Goal: Task Accomplishment & Management: Use online tool/utility

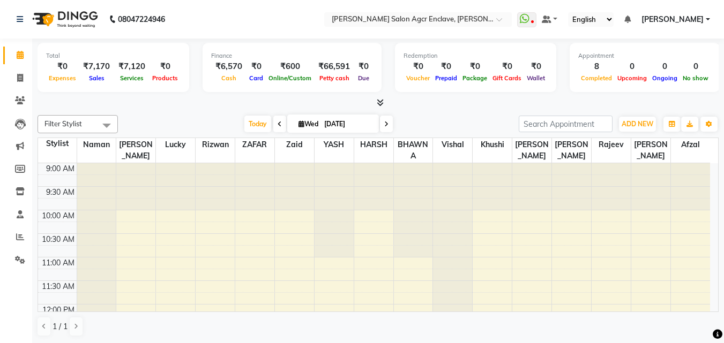
scroll to position [16, 0]
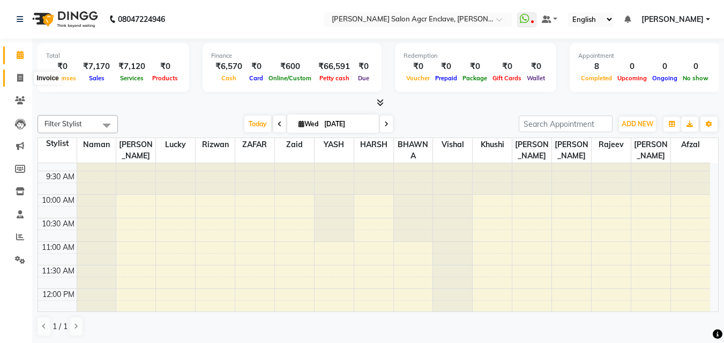
click at [19, 79] on icon at bounding box center [20, 78] width 6 height 8
select select "service"
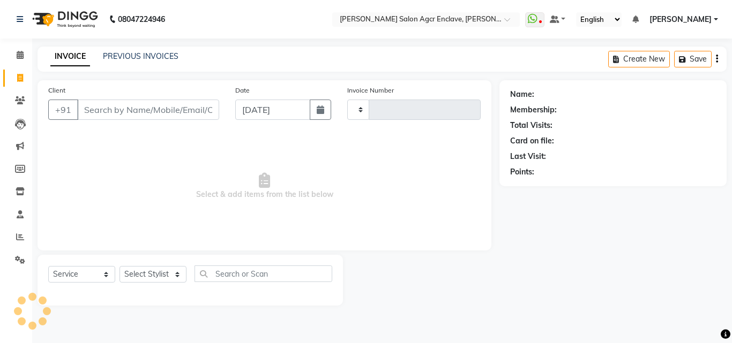
type input "0344"
select select "8560"
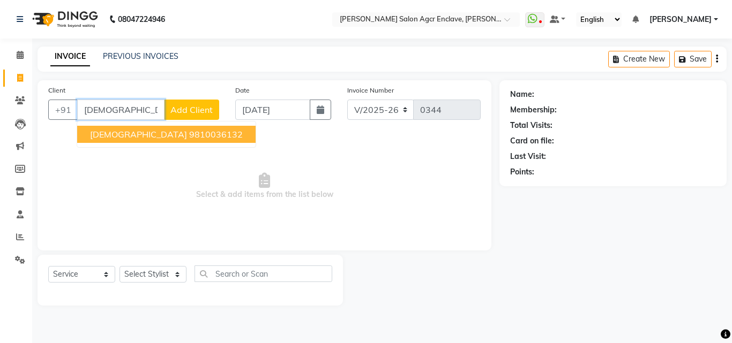
click at [189, 134] on ngb-highlight "9810036132" at bounding box center [216, 134] width 54 height 11
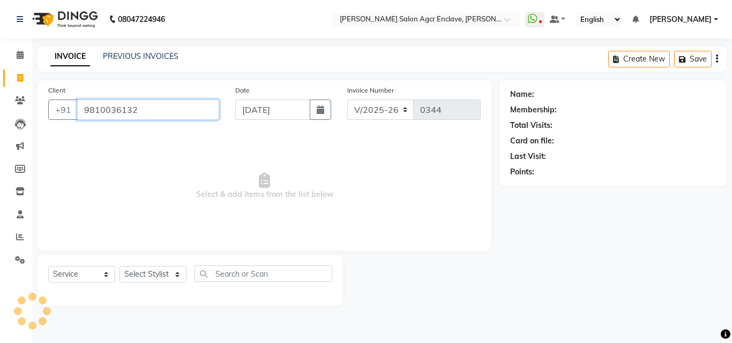
type input "9810036132"
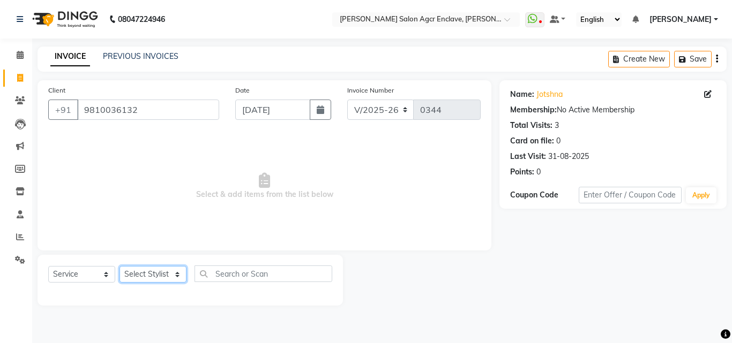
click at [159, 271] on select "Select Stylist Abhishek [PERSON_NAME] [PERSON_NAME] [PERSON_NAME] Lucky [PERSON…" at bounding box center [152, 274] width 67 height 17
select select "87650"
click at [119, 266] on select "Select Stylist Abhishek [PERSON_NAME] [PERSON_NAME] [PERSON_NAME] Lucky [PERSON…" at bounding box center [152, 274] width 67 height 17
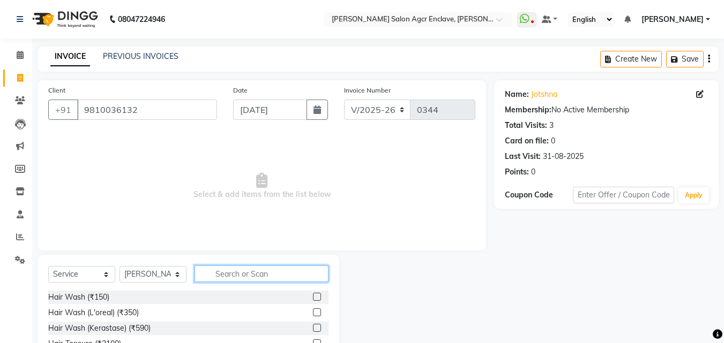
click at [233, 268] on input "text" at bounding box center [262, 274] width 134 height 17
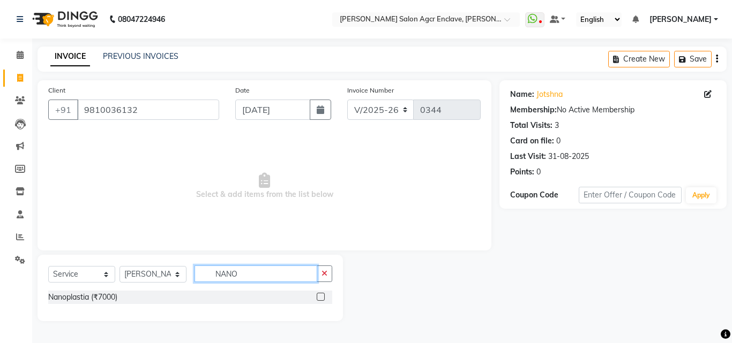
type input "NANO"
click at [318, 297] on label at bounding box center [321, 297] width 8 height 8
click at [318, 297] on input "checkbox" at bounding box center [320, 297] width 7 height 7
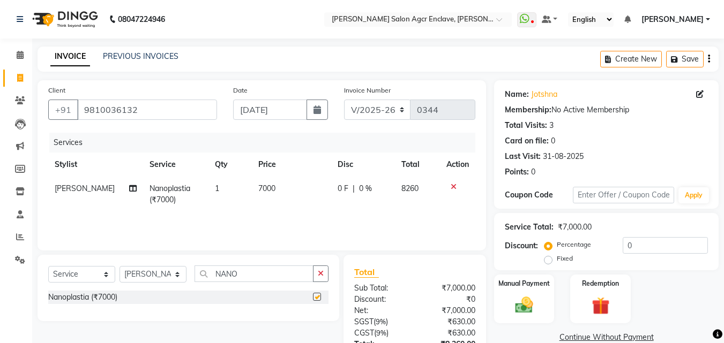
checkbox input "false"
click at [215, 186] on span "1" at bounding box center [217, 189] width 4 height 10
select select "87650"
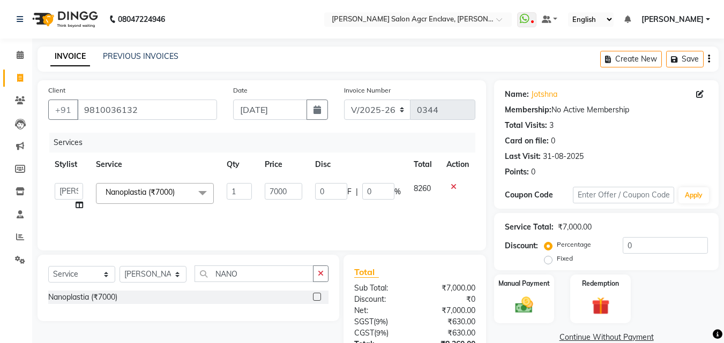
click at [213, 186] on span "Nanoplastia (₹7000) x" at bounding box center [155, 193] width 118 height 21
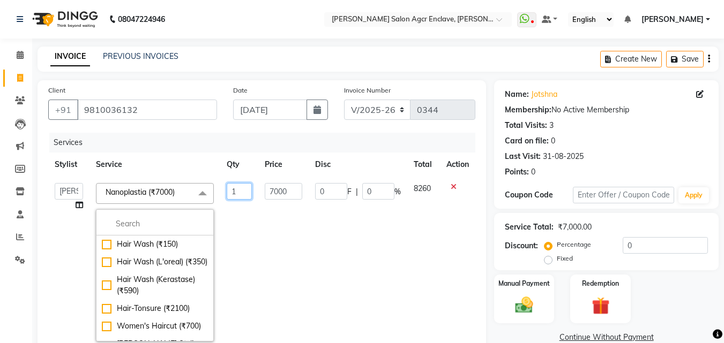
click at [235, 191] on input "1" at bounding box center [240, 191] width 26 height 17
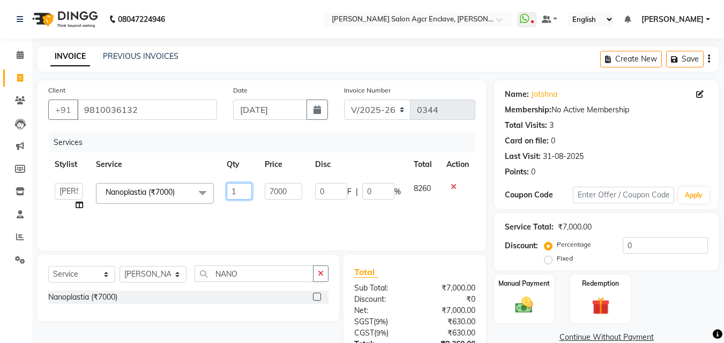
click at [235, 191] on input "1" at bounding box center [240, 191] width 26 height 17
type input "2"
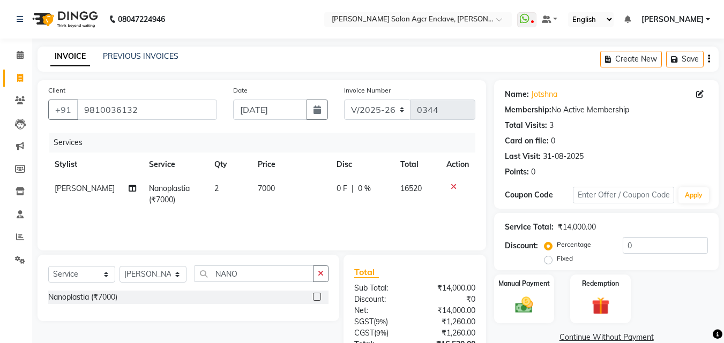
click at [243, 214] on div "Services Stylist Service Qty Price Disc Total Action [PERSON_NAME] Nanoplastia …" at bounding box center [261, 186] width 427 height 107
click at [318, 273] on icon "button" at bounding box center [321, 274] width 6 height 8
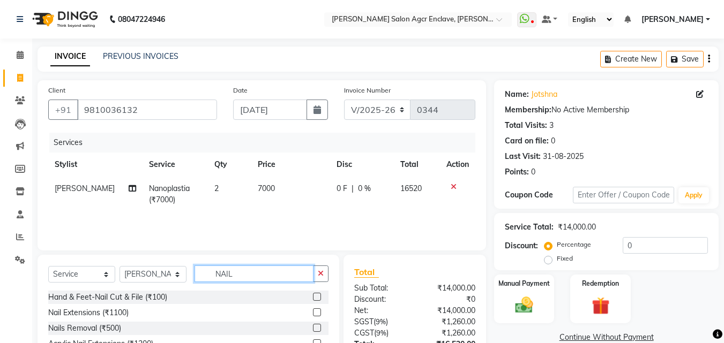
scroll to position [49, 0]
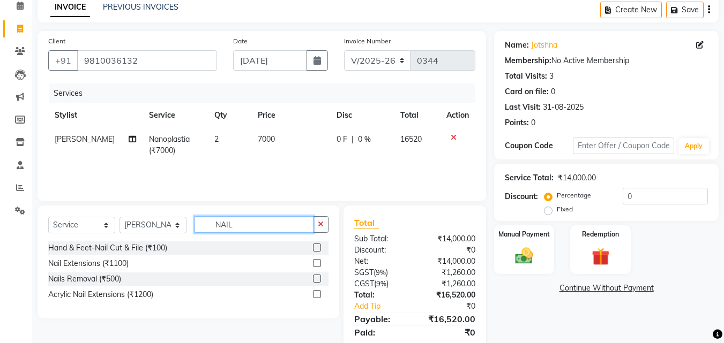
type input "NAIL"
click at [316, 263] on label at bounding box center [317, 263] width 8 height 8
click at [316, 263] on input "checkbox" at bounding box center [316, 263] width 7 height 7
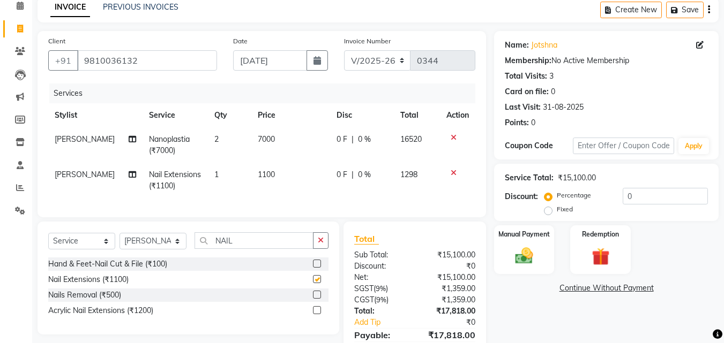
checkbox input "false"
click at [323, 244] on icon "button" at bounding box center [321, 241] width 6 height 8
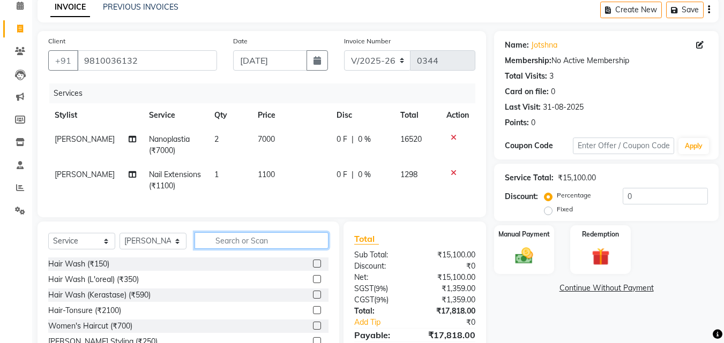
click at [299, 249] on input "text" at bounding box center [262, 241] width 134 height 17
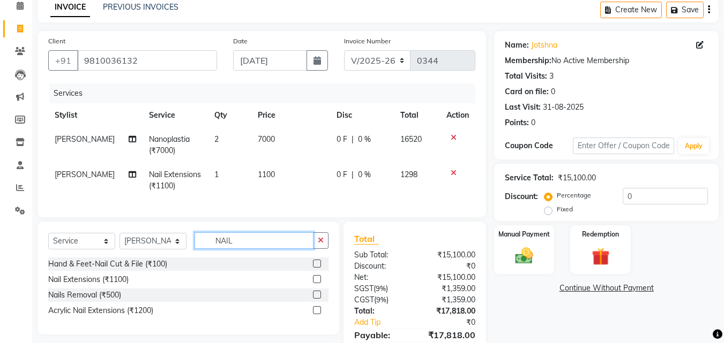
type input "NAIL"
click at [316, 283] on label at bounding box center [317, 279] width 8 height 8
click at [316, 283] on input "checkbox" at bounding box center [316, 280] width 7 height 7
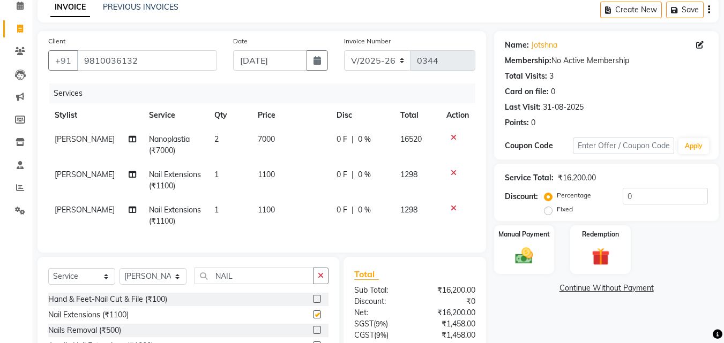
checkbox input "false"
click at [320, 280] on icon "button" at bounding box center [321, 276] width 6 height 8
click at [259, 173] on span "1100" at bounding box center [266, 175] width 17 height 10
select select "87650"
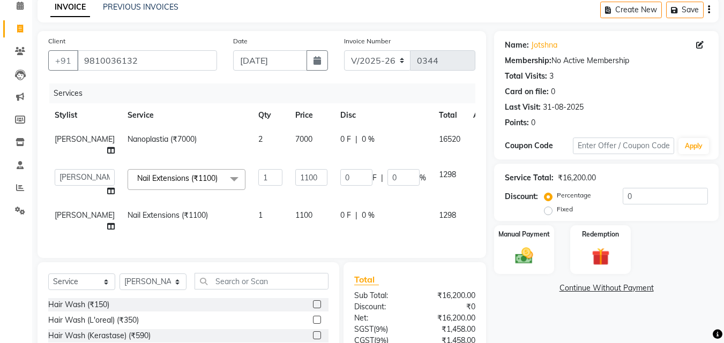
click at [259, 173] on input "1" at bounding box center [270, 177] width 24 height 17
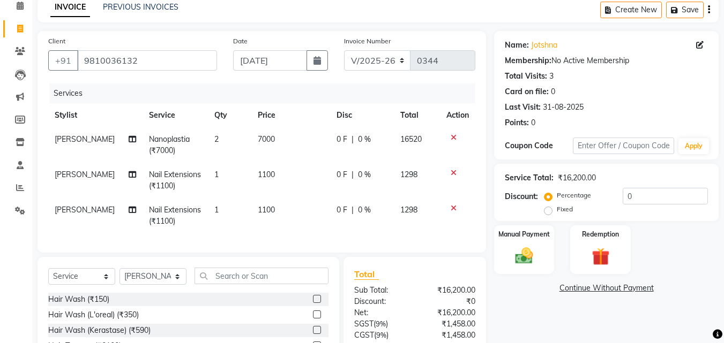
click at [288, 178] on td "1100" at bounding box center [290, 180] width 79 height 35
select select "87650"
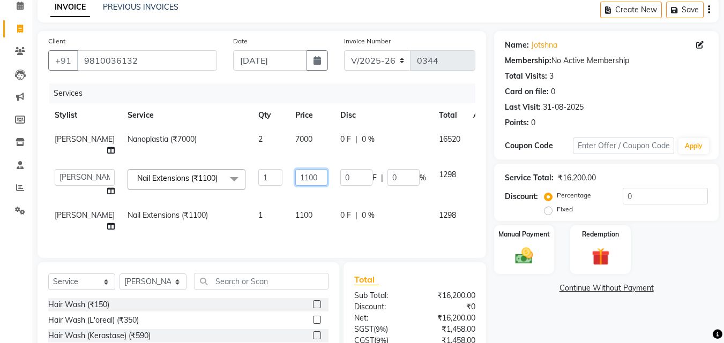
click at [295, 178] on input "1100" at bounding box center [311, 177] width 32 height 17
type input "1000"
click at [289, 221] on td "1100" at bounding box center [311, 221] width 45 height 35
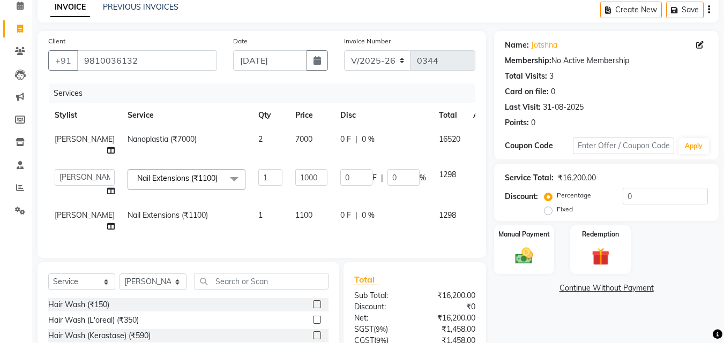
select select "87650"
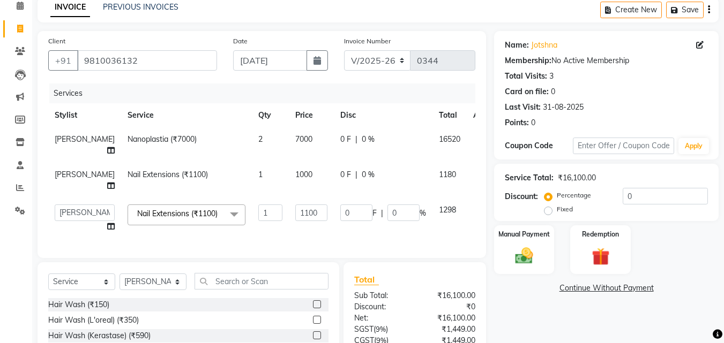
click at [289, 221] on td "1100" at bounding box center [311, 218] width 45 height 41
click at [295, 210] on input "1100" at bounding box center [311, 213] width 32 height 17
type input "1000"
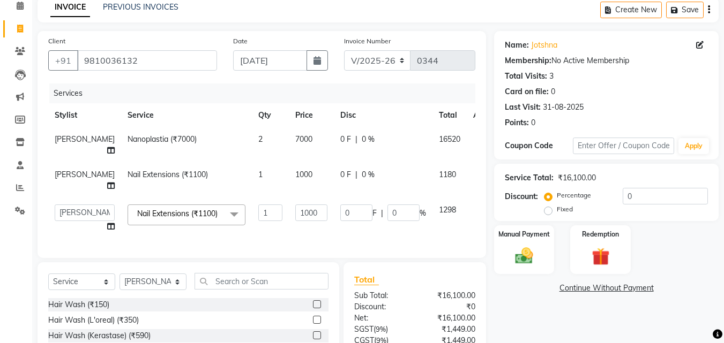
click at [305, 175] on td "1000" at bounding box center [311, 180] width 45 height 35
select select "87650"
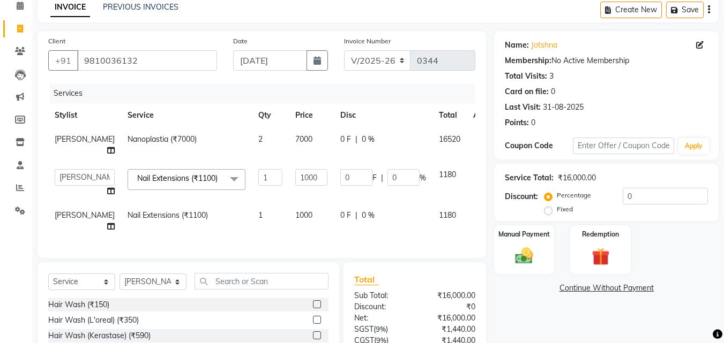
click at [295, 140] on span "7000" at bounding box center [303, 139] width 17 height 10
select select "87650"
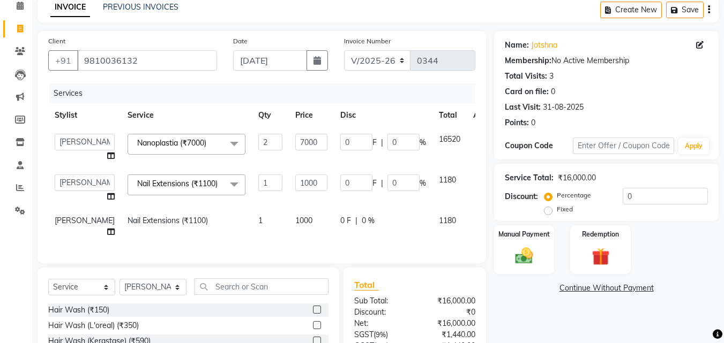
click at [295, 139] on input "7000" at bounding box center [311, 142] width 32 height 17
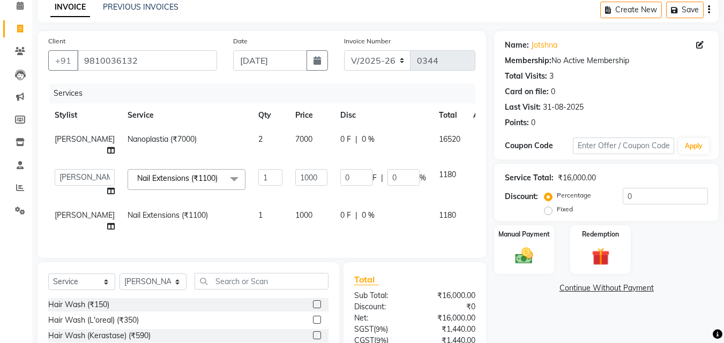
click at [289, 152] on td "7000" at bounding box center [311, 145] width 45 height 35
select select "87650"
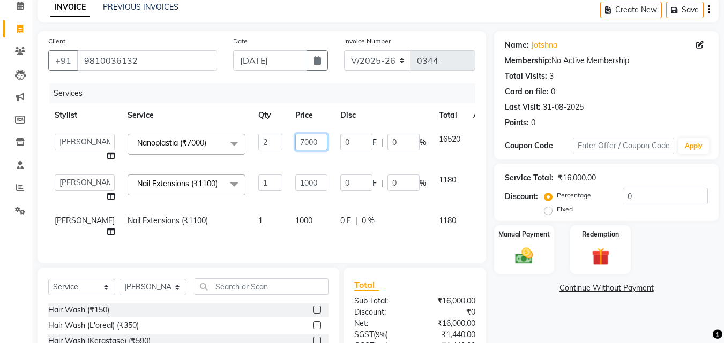
click at [295, 145] on input "7000" at bounding box center [311, 142] width 32 height 17
type input "6000"
click at [74, 184] on select "Abhishek [PERSON_NAME] [PERSON_NAME] [PERSON_NAME] Lucky Naman [PERSON_NAME] [P…" at bounding box center [85, 183] width 60 height 17
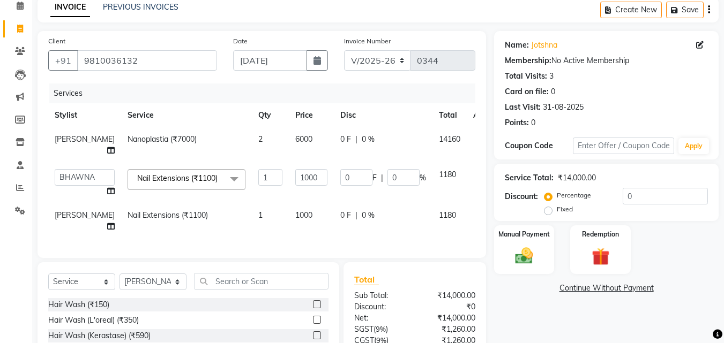
select select "87664"
click at [71, 220] on span "[PERSON_NAME]" at bounding box center [85, 216] width 60 height 10
select select "87650"
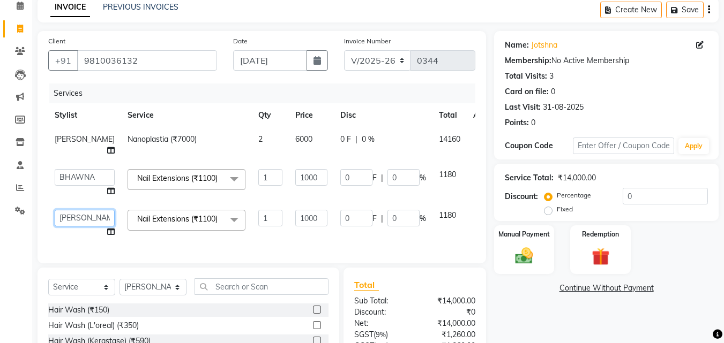
click at [71, 220] on select "Abhishek [PERSON_NAME] [PERSON_NAME] [PERSON_NAME] Lucky Naman [PERSON_NAME] [P…" at bounding box center [85, 218] width 60 height 17
select select "87662"
click at [251, 253] on div "Services Stylist Service Qty Price Disc Total Action [PERSON_NAME] Nanoplastia …" at bounding box center [261, 168] width 427 height 169
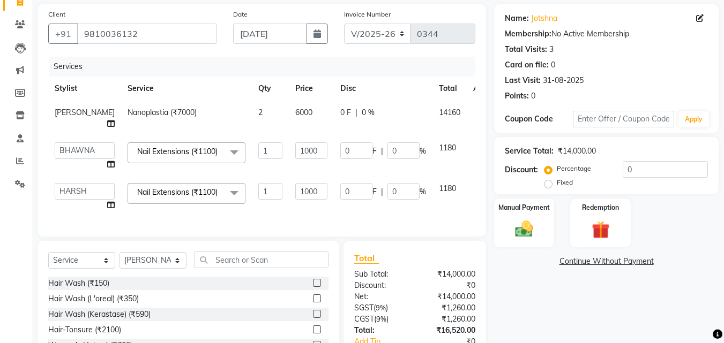
scroll to position [166, 0]
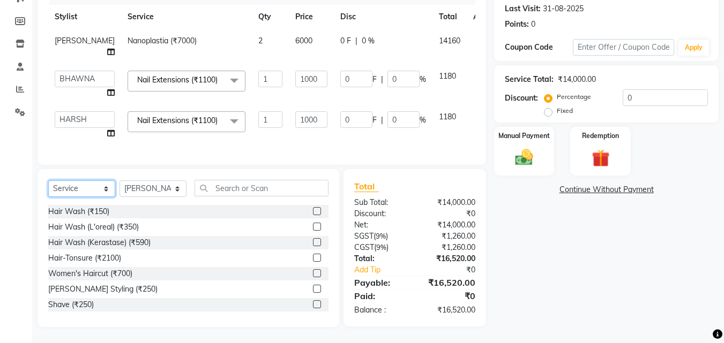
click at [84, 191] on select "Select Service Product Membership Package Voucher Prepaid Gift Card" at bounding box center [81, 189] width 67 height 17
select select "product"
click at [48, 181] on select "Select Service Product Membership Package Voucher Prepaid Gift Card" at bounding box center [81, 189] width 67 height 17
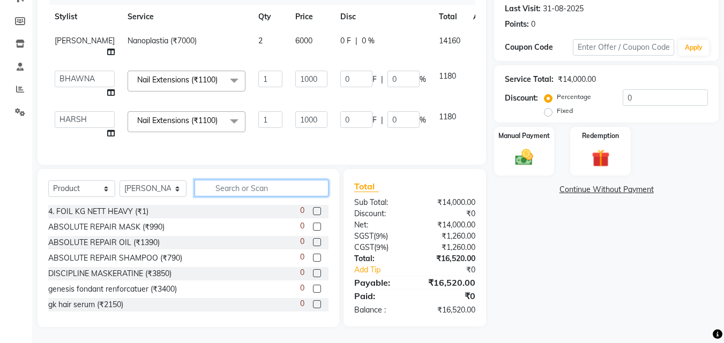
click at [231, 192] on input "text" at bounding box center [262, 188] width 134 height 17
type input "N"
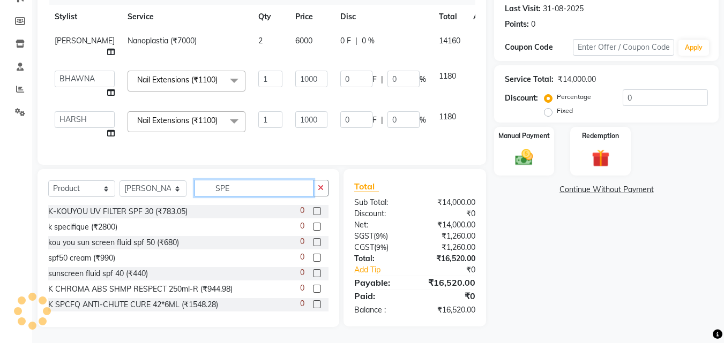
scroll to position [165, 0]
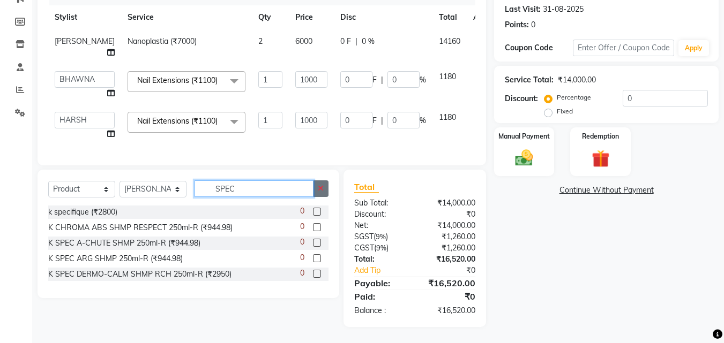
type input "SPEC"
click at [318, 188] on icon "button" at bounding box center [321, 189] width 6 height 8
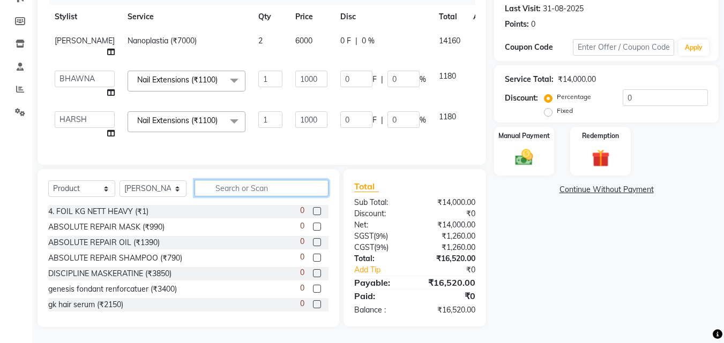
scroll to position [0, 0]
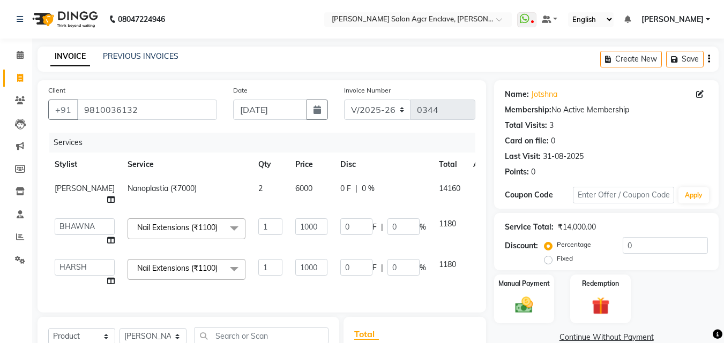
click at [708, 59] on icon "button" at bounding box center [709, 59] width 2 height 1
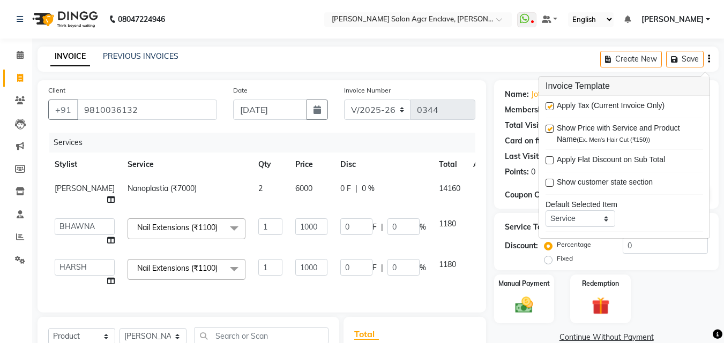
click at [549, 104] on label at bounding box center [549, 106] width 8 height 8
click at [549, 104] on input "checkbox" at bounding box center [548, 106] width 7 height 7
checkbox input "false"
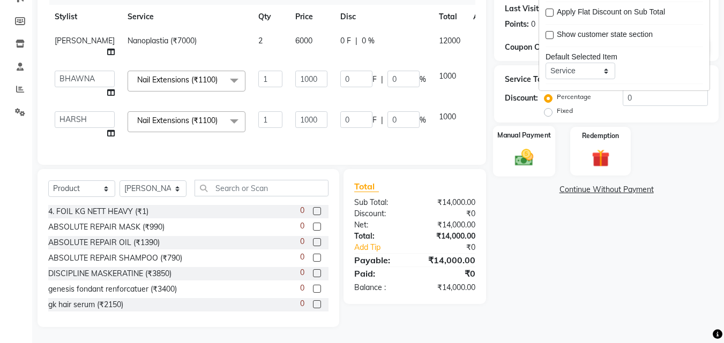
click at [524, 147] on img at bounding box center [524, 157] width 30 height 21
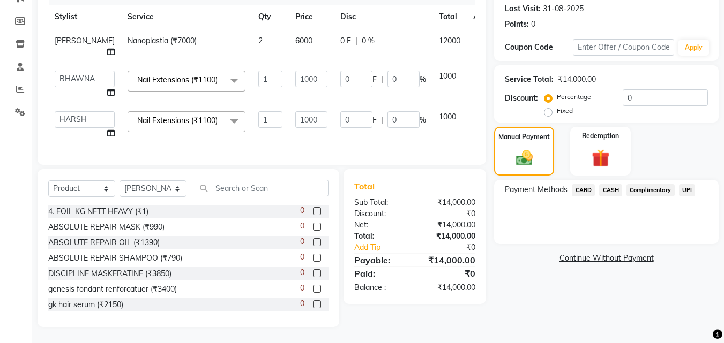
click at [687, 184] on span "UPI" at bounding box center [687, 190] width 17 height 12
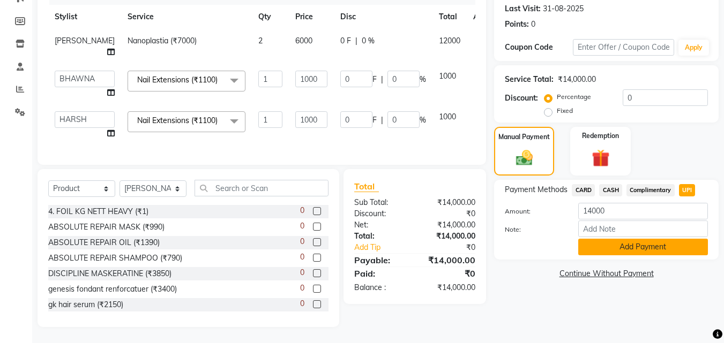
click at [623, 239] on button "Add Payment" at bounding box center [643, 247] width 130 height 17
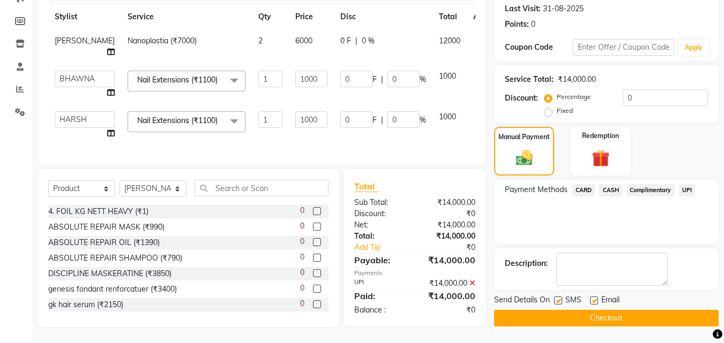
click at [562, 310] on button "Checkout" at bounding box center [606, 318] width 225 height 17
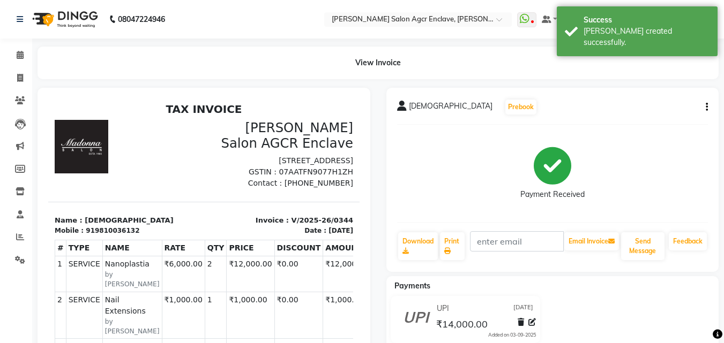
select select "service"
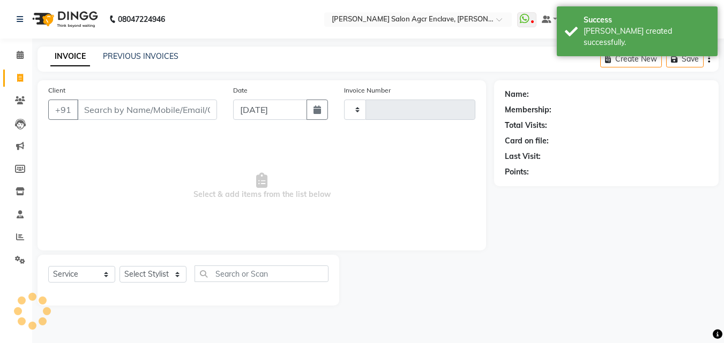
type input "0345"
select select "8560"
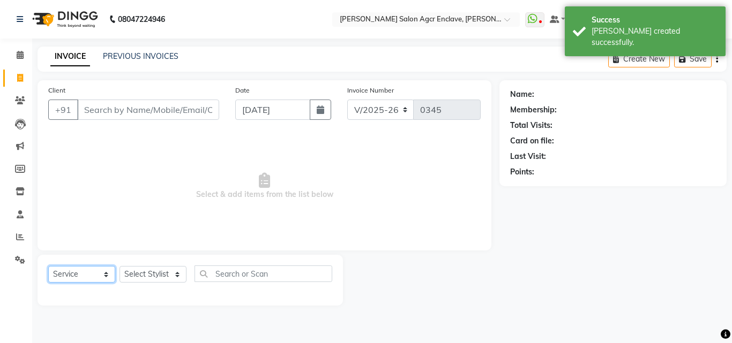
click at [89, 270] on select "Select Service Product Membership Package Voucher Prepaid Gift Card" at bounding box center [81, 274] width 67 height 17
select select "product"
click at [48, 266] on select "Select Service Product Membership Package Voucher Prepaid Gift Card" at bounding box center [81, 274] width 67 height 17
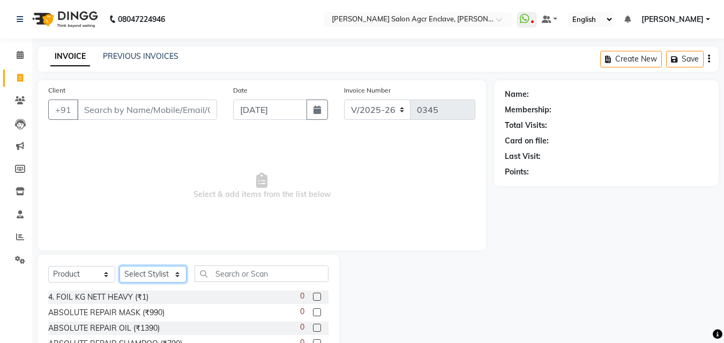
click at [153, 268] on select "Select Stylist Abhishek [PERSON_NAME] [PERSON_NAME] [PERSON_NAME] Lucky [PERSON…" at bounding box center [152, 274] width 67 height 17
select select "87650"
click at [119, 266] on select "Select Stylist Abhishek [PERSON_NAME] [PERSON_NAME] [PERSON_NAME] Lucky [PERSON…" at bounding box center [152, 274] width 67 height 17
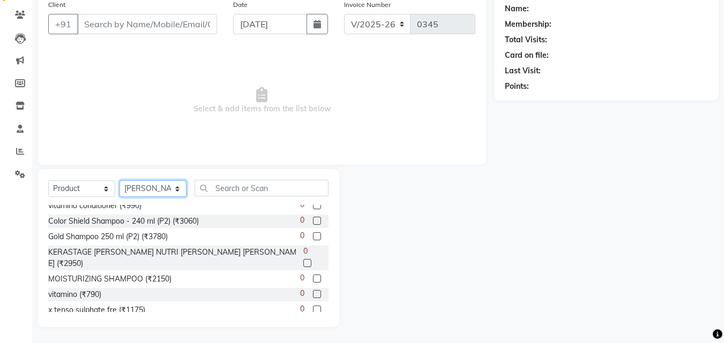
scroll to position [335, 0]
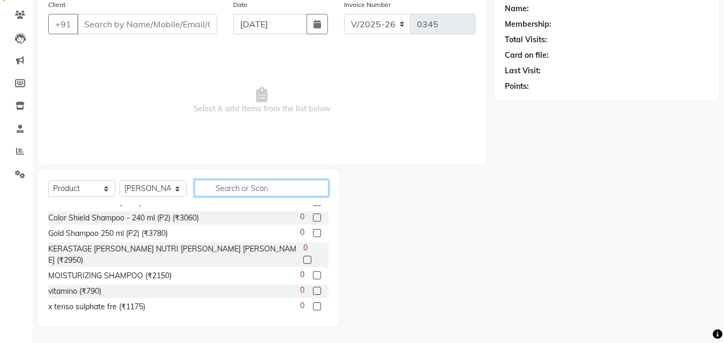
click at [235, 184] on input "text" at bounding box center [262, 188] width 134 height 17
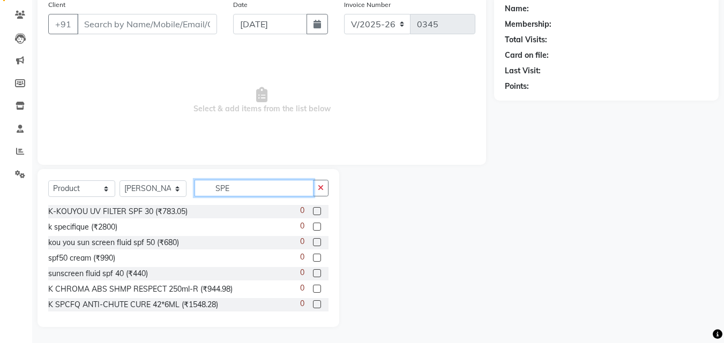
scroll to position [56, 0]
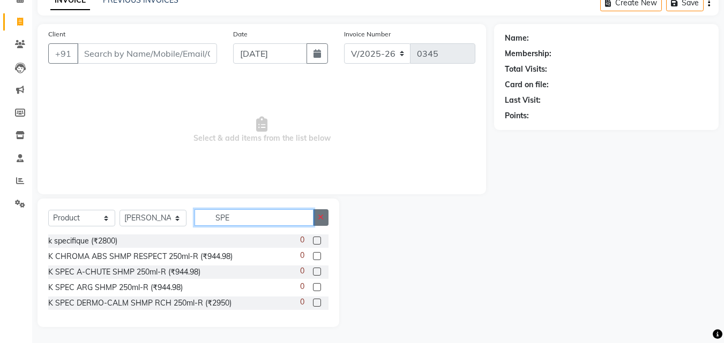
type input "SPE"
click at [321, 216] on icon "button" at bounding box center [321, 218] width 6 height 8
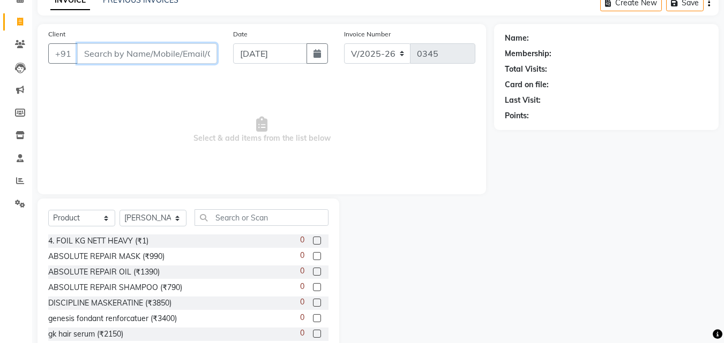
click at [190, 55] on input "Client" at bounding box center [147, 53] width 140 height 20
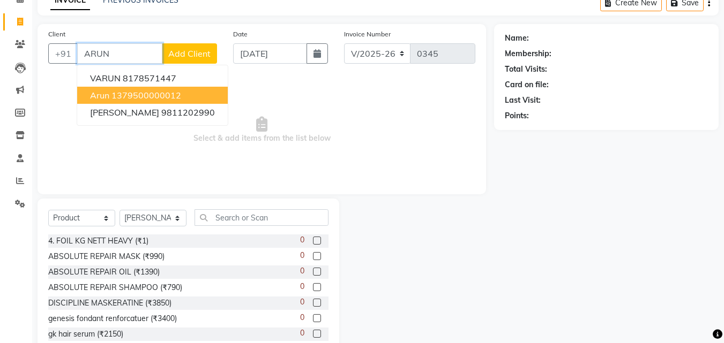
click at [146, 95] on ngb-highlight "1379500000012" at bounding box center [146, 95] width 70 height 11
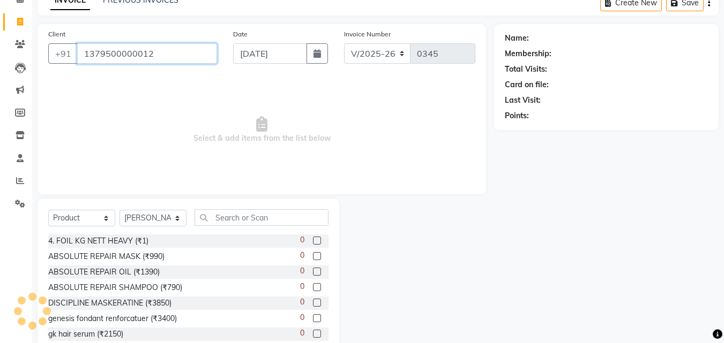
type input "1379500000012"
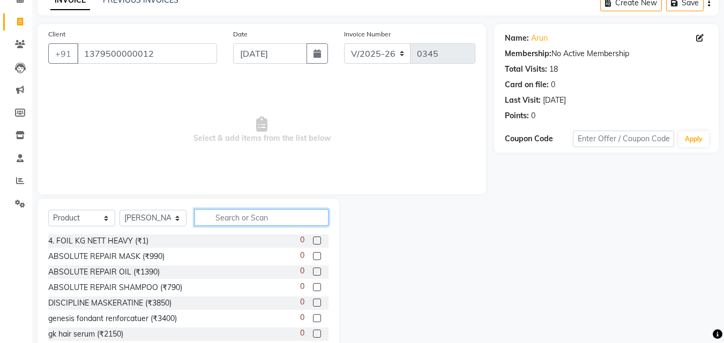
click at [223, 218] on input "text" at bounding box center [262, 218] width 134 height 17
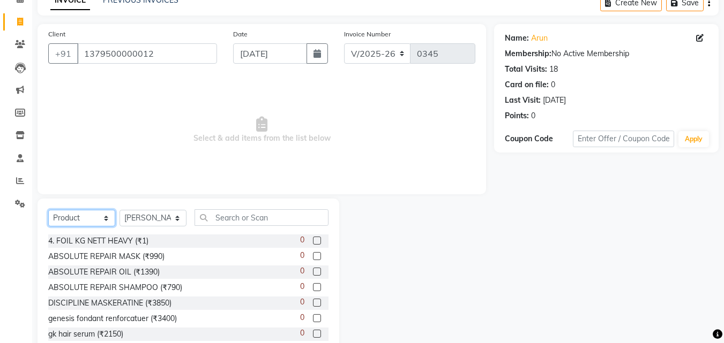
click at [91, 217] on select "Select Service Product Membership Package Voucher Prepaid Gift Card" at bounding box center [81, 218] width 67 height 17
select select "service"
click at [48, 210] on select "Select Service Product Membership Package Voucher Prepaid Gift Card" at bounding box center [81, 218] width 67 height 17
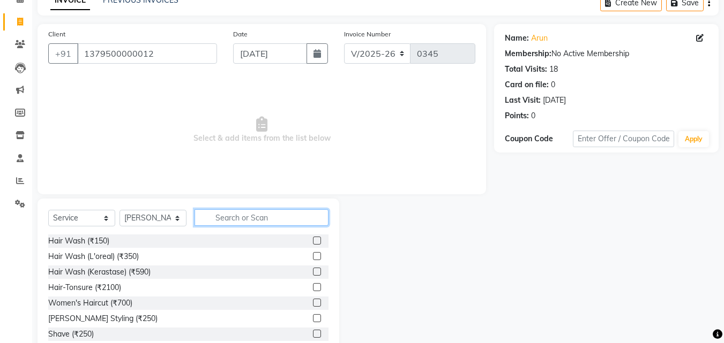
click at [228, 218] on input "text" at bounding box center [262, 218] width 134 height 17
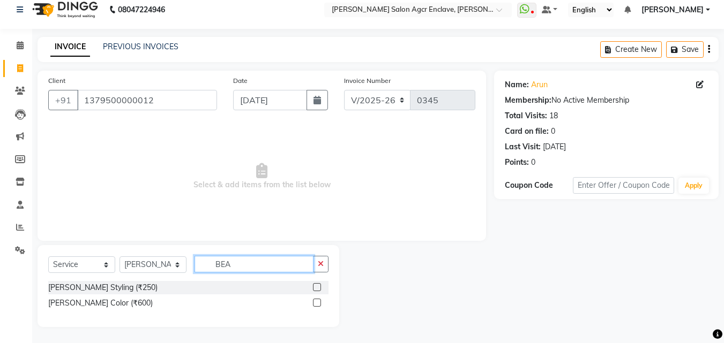
scroll to position [10, 0]
type input "BEARD"
click at [317, 286] on label at bounding box center [317, 287] width 8 height 8
click at [317, 286] on input "checkbox" at bounding box center [316, 288] width 7 height 7
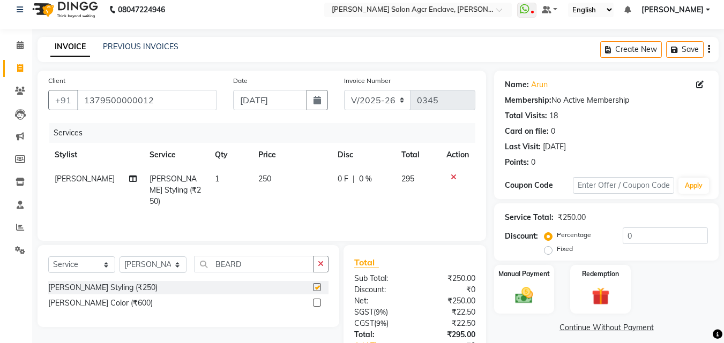
checkbox input "false"
click at [708, 49] on icon "button" at bounding box center [709, 49] width 2 height 1
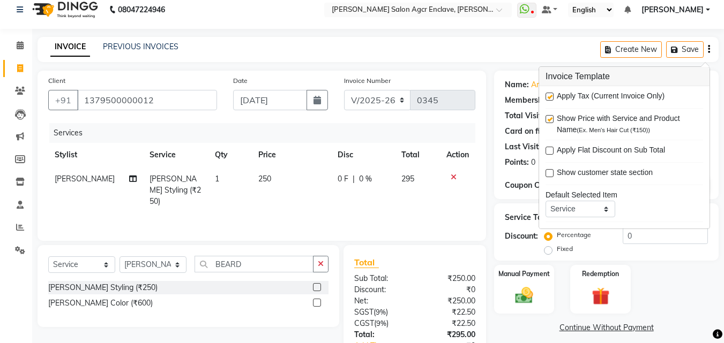
click at [549, 95] on label at bounding box center [549, 97] width 8 height 8
click at [549, 95] on input "checkbox" at bounding box center [548, 97] width 7 height 7
checkbox input "false"
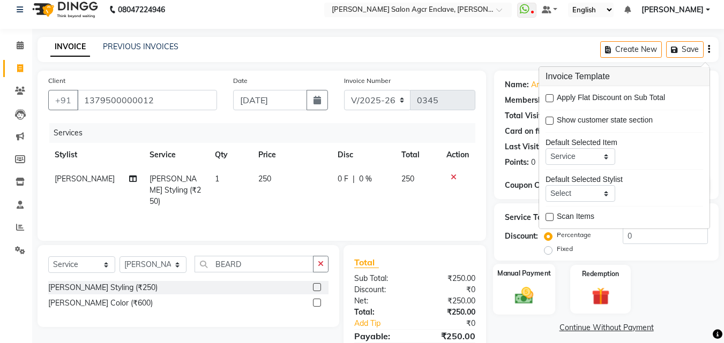
click at [530, 288] on img at bounding box center [524, 295] width 30 height 21
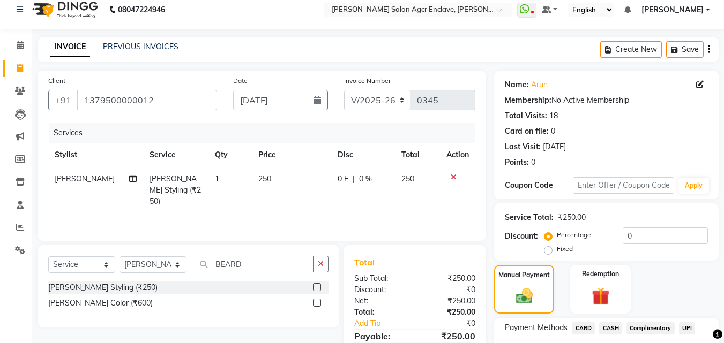
scroll to position [87, 0]
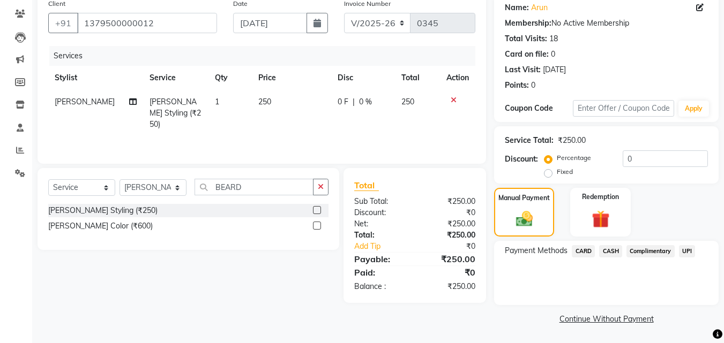
click at [608, 249] on span "CASH" at bounding box center [610, 251] width 23 height 12
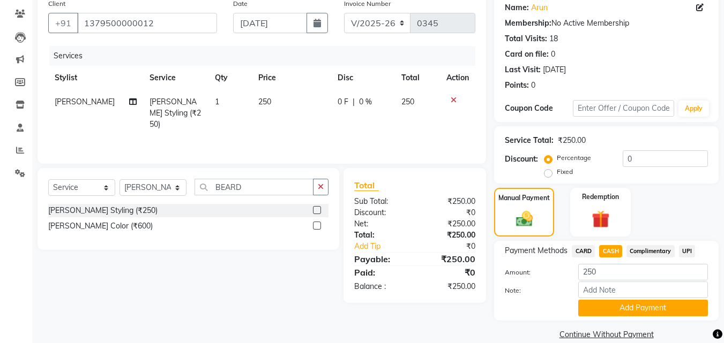
scroll to position [102, 0]
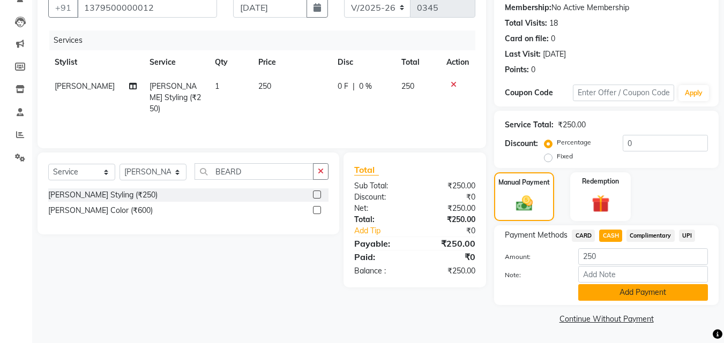
click at [610, 292] on button "Add Payment" at bounding box center [643, 293] width 130 height 17
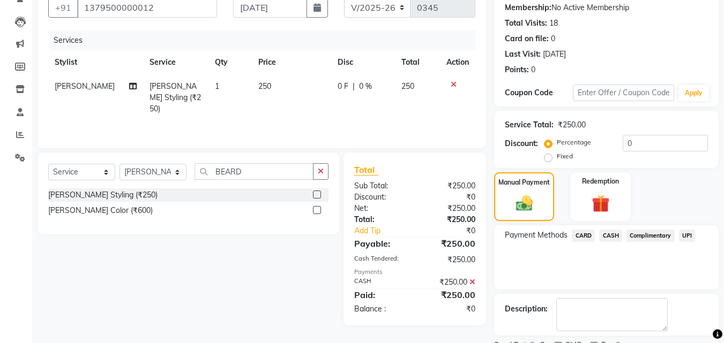
scroll to position [147, 0]
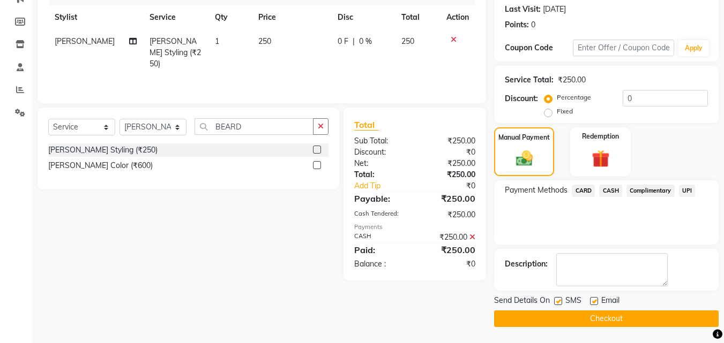
click at [596, 317] on button "Checkout" at bounding box center [606, 319] width 225 height 17
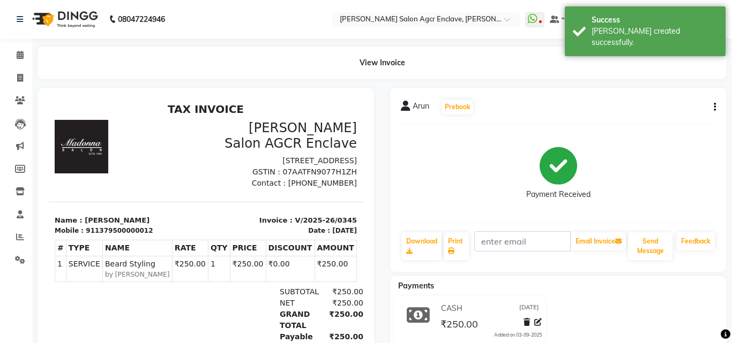
select select "8560"
select select "service"
